Goal: Task Accomplishment & Management: Manage account settings

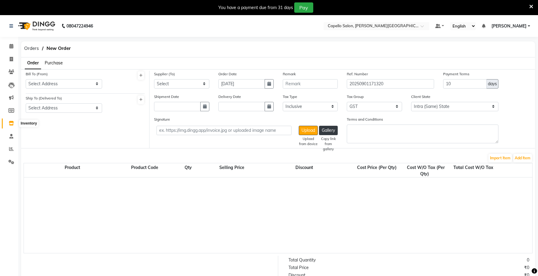
select select "true"
select select "997"
click at [7, 125] on span at bounding box center [11, 123] width 11 height 7
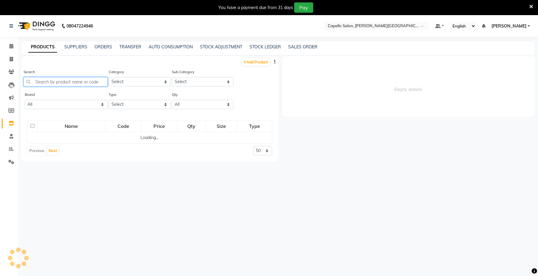
click at [76, 82] on input "text" at bounding box center [66, 81] width 84 height 9
select select
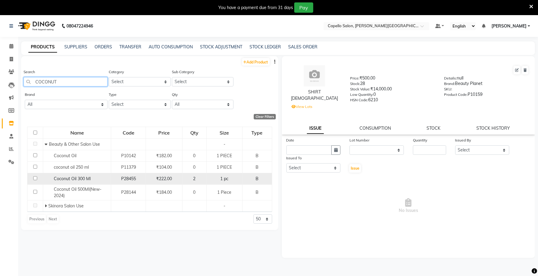
type input "COCONUT"
click at [77, 177] on span "Coconut Oil 300 Ml" at bounding box center [72, 178] width 37 height 5
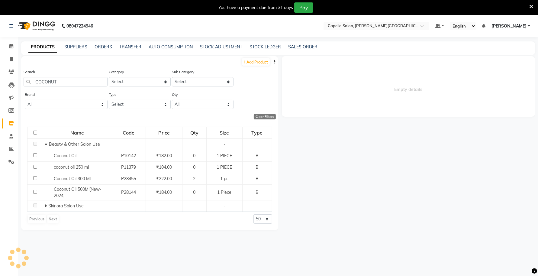
select select
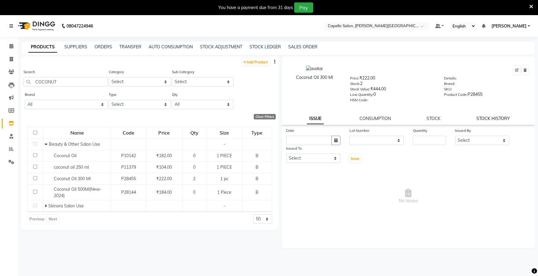
click at [495, 119] on link "STOCK HISTORY" at bounding box center [493, 118] width 34 height 5
select select "all"
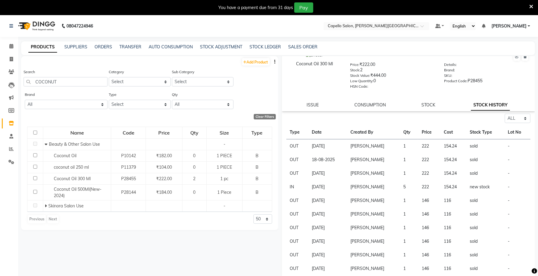
scroll to position [20, 0]
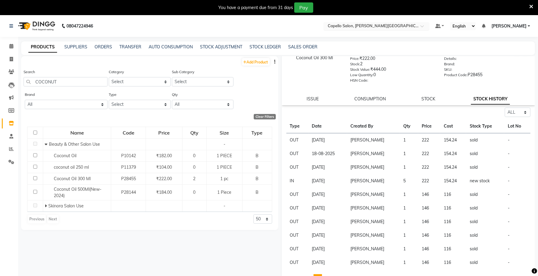
click at [393, 26] on input "text" at bounding box center [370, 27] width 88 height 6
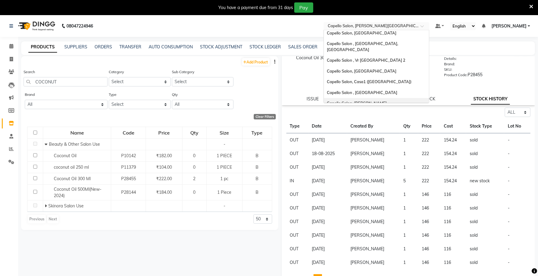
scroll to position [12, 0]
click at [370, 56] on div "Capello Salon, Studio" at bounding box center [376, 61] width 105 height 11
